Goal: Transaction & Acquisition: Obtain resource

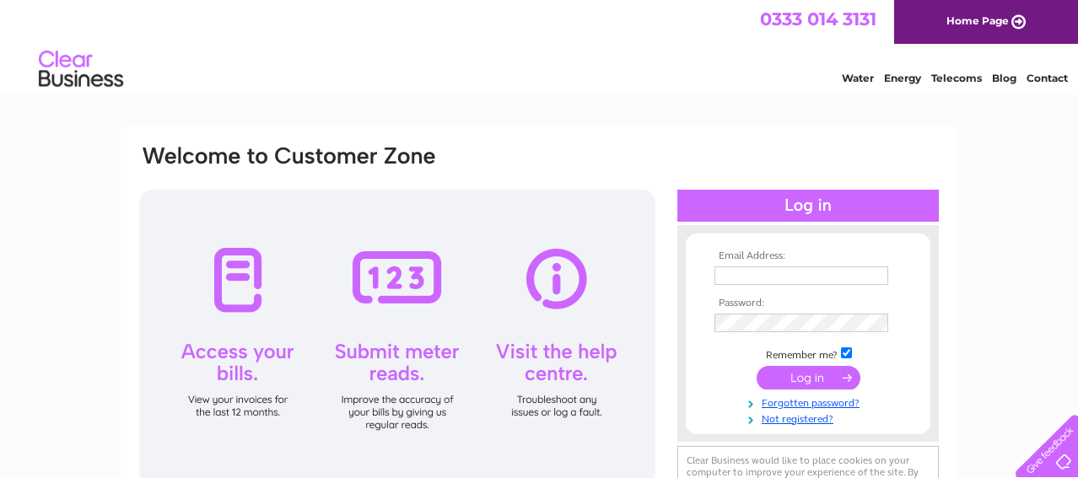
type input "morvynbell@yahoo.com"
click at [801, 374] on input "submit" at bounding box center [808, 378] width 104 height 24
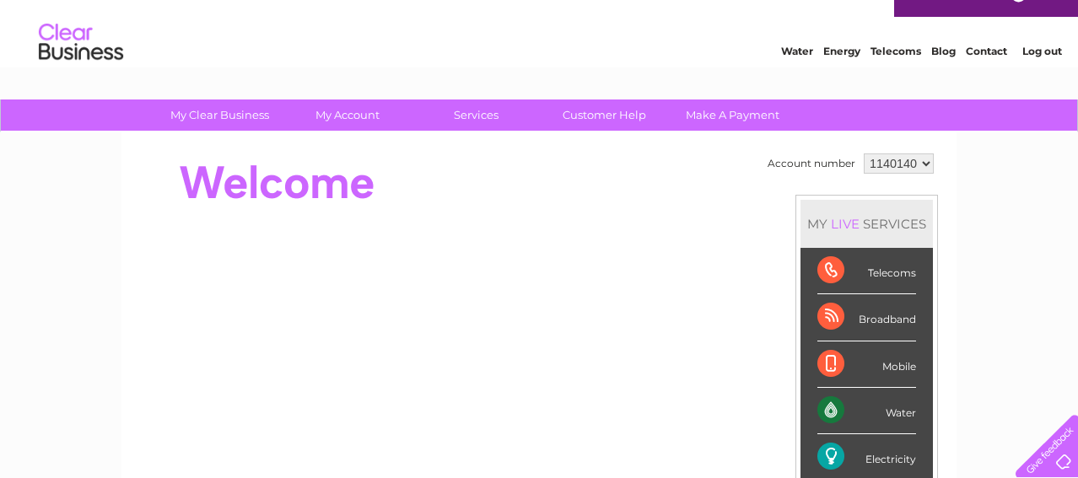
scroll to position [23, 0]
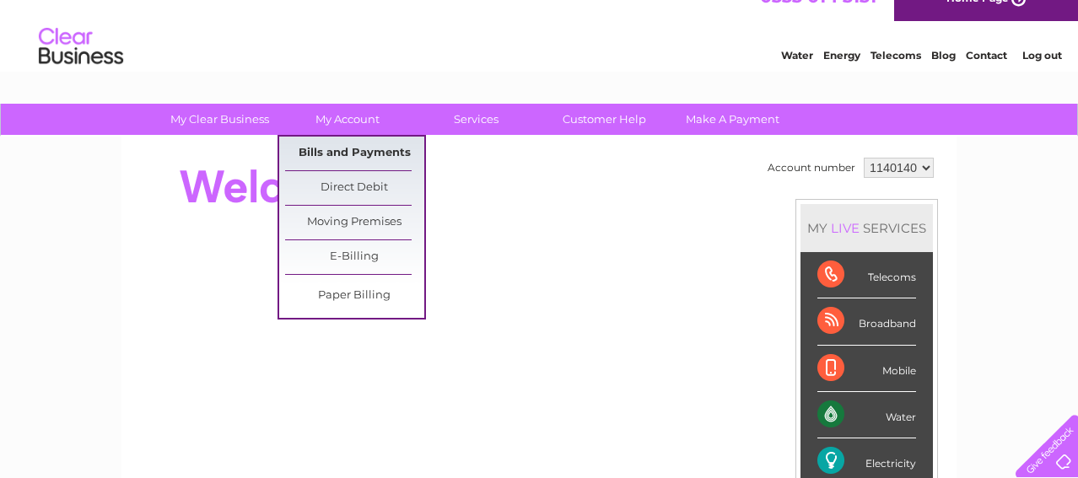
click at [341, 148] on link "Bills and Payments" at bounding box center [354, 154] width 139 height 34
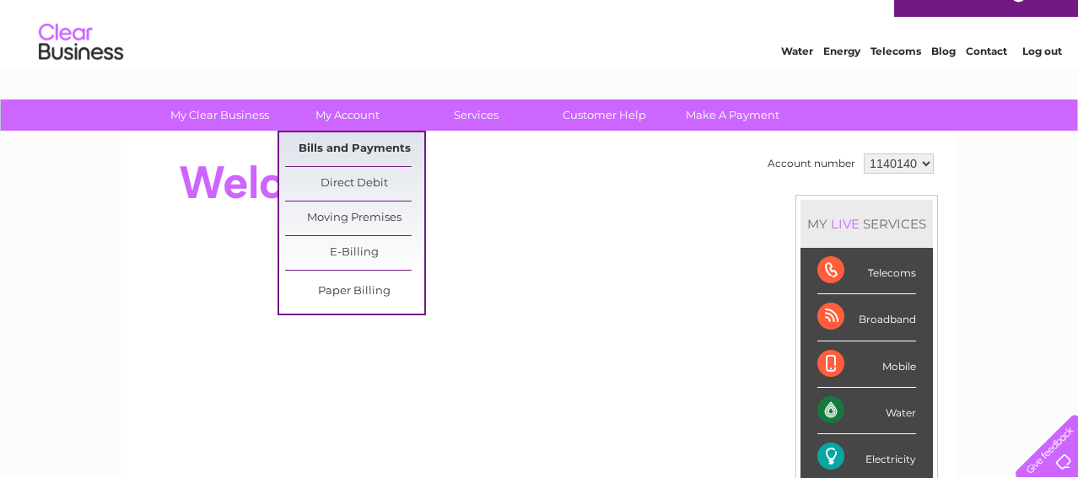
scroll to position [24, 0]
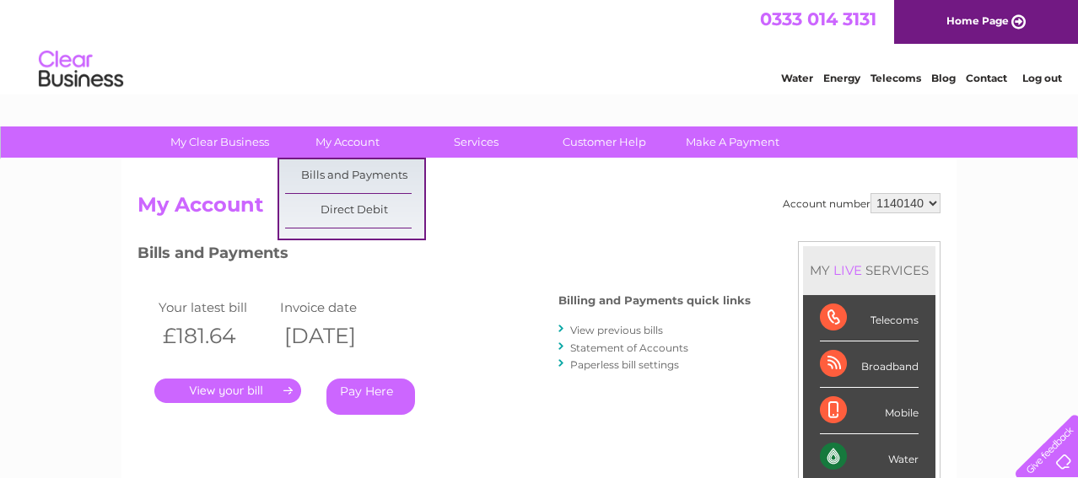
click at [341, 148] on link "My Account" at bounding box center [347, 141] width 139 height 31
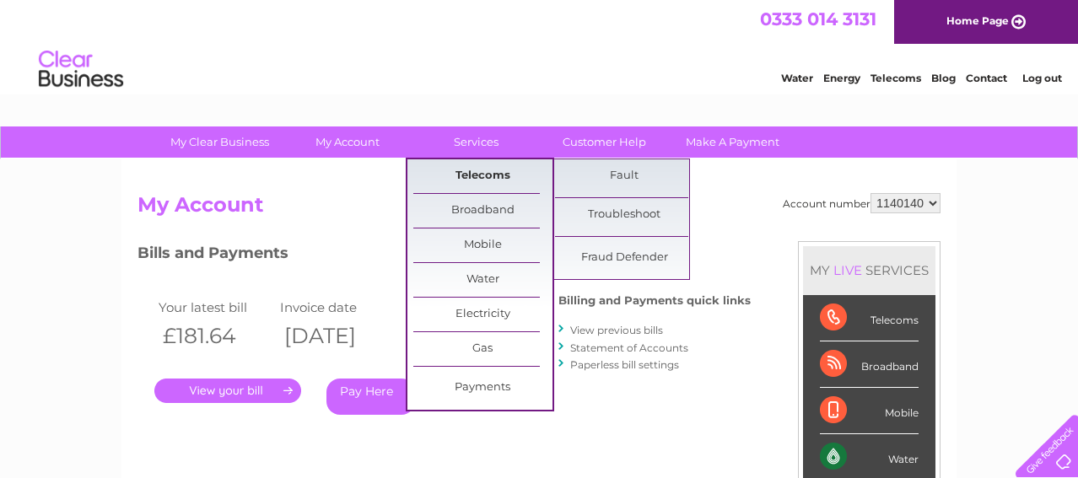
click at [468, 161] on link "Telecoms" at bounding box center [482, 176] width 139 height 34
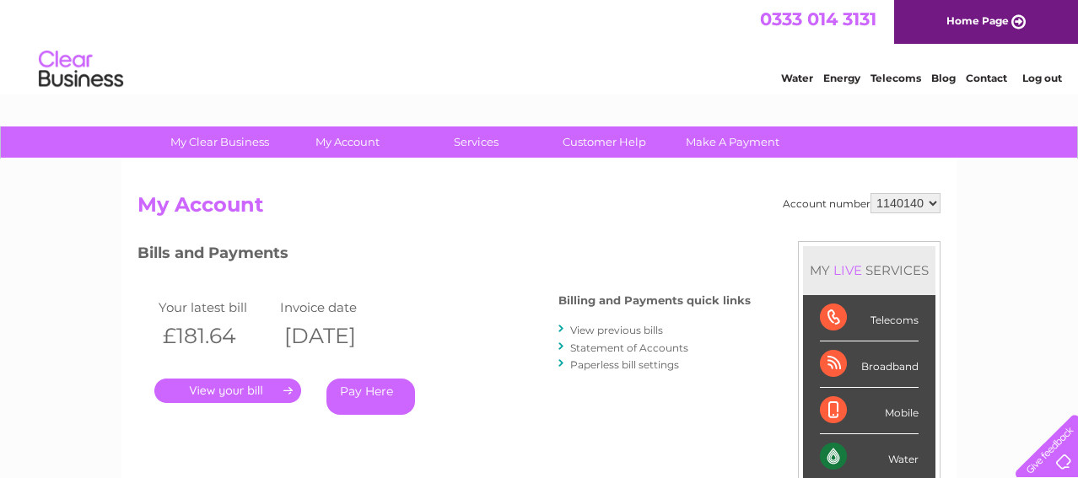
click at [219, 392] on link "." at bounding box center [227, 391] width 147 height 24
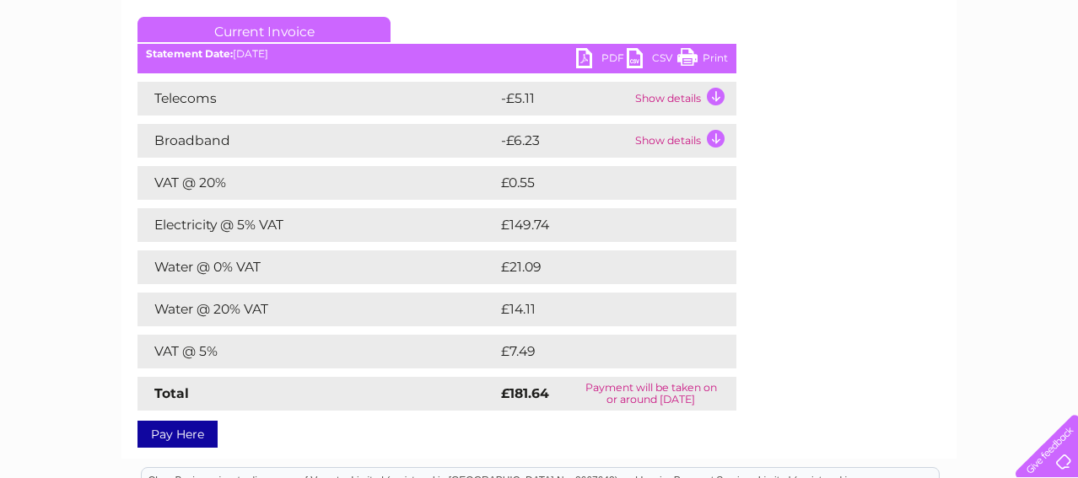
scroll to position [226, 0]
